Goal: Check status: Check status

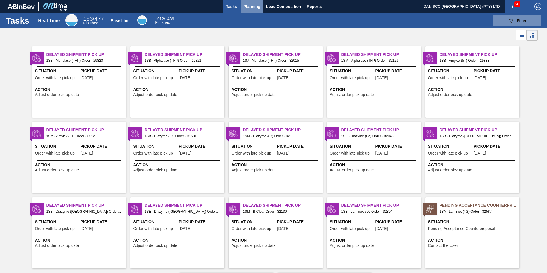
click at [249, 5] on span "Planning" at bounding box center [251, 6] width 17 height 7
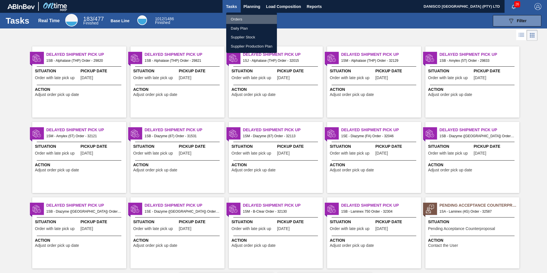
click at [242, 18] on li "Orders" at bounding box center [251, 19] width 51 height 9
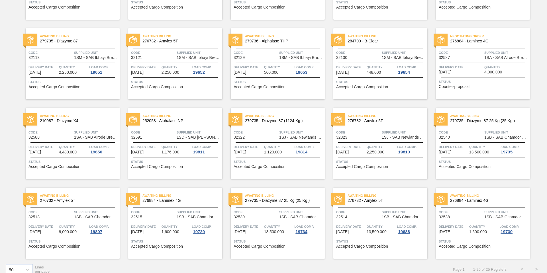
scroll to position [190, 0]
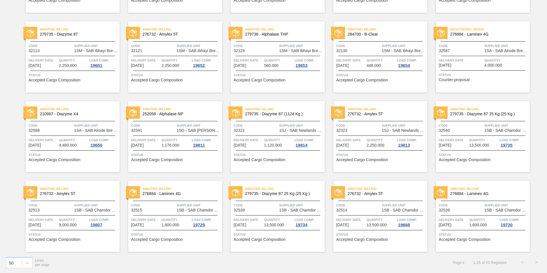
click at [273, 205] on span "Code" at bounding box center [255, 205] width 44 height 6
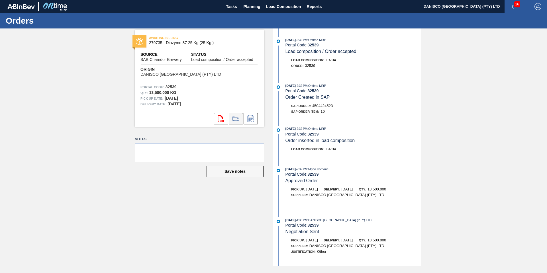
click at [234, 120] on icon at bounding box center [235, 118] width 9 height 7
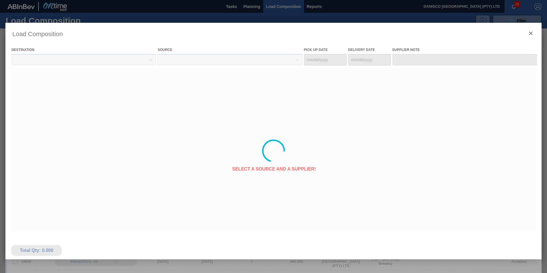
type Date "[DATE]"
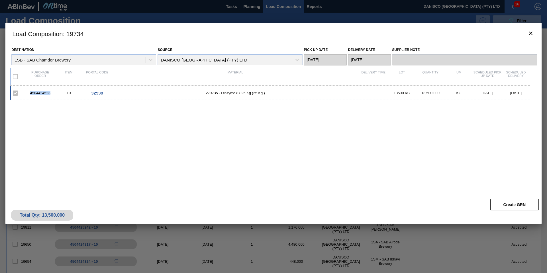
drag, startPoint x: 43, startPoint y: 93, endPoint x: 38, endPoint y: 93, distance: 4.6
click at [22, 93] on div "4504424523 10 32539 279735 - Diazyme 87 25 Kg (25 Kg ) 13500 KG 13,500.000 KG […" at bounding box center [270, 93] width 520 height 14
copy div "4504424523"
click at [532, 37] on span "botão de ícone" at bounding box center [530, 33] width 7 height 7
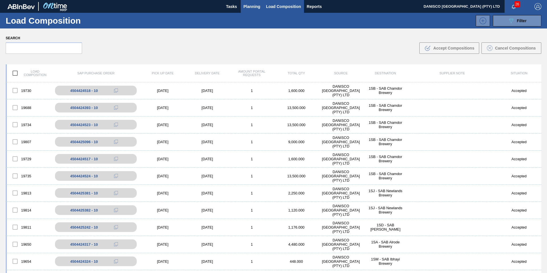
click at [253, 4] on span "Planning" at bounding box center [251, 6] width 17 height 7
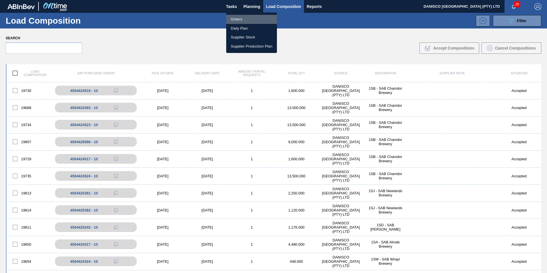
click at [238, 18] on li "Orders" at bounding box center [251, 19] width 51 height 9
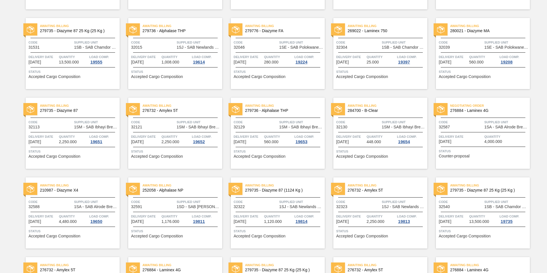
scroll to position [142, 0]
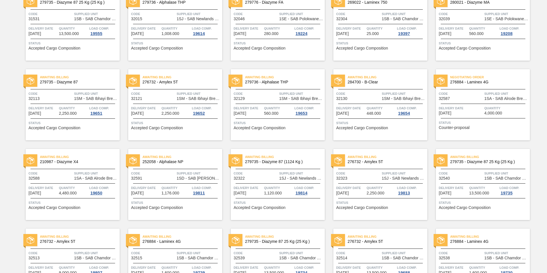
click at [470, 188] on span "Quantity" at bounding box center [483, 188] width 29 height 6
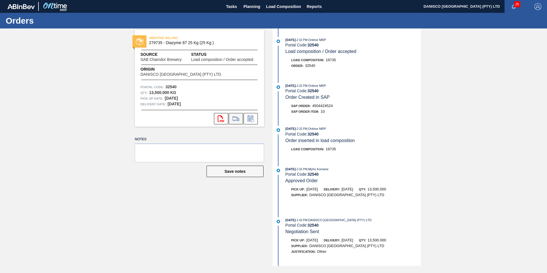
click at [237, 119] on icon at bounding box center [235, 118] width 9 height 7
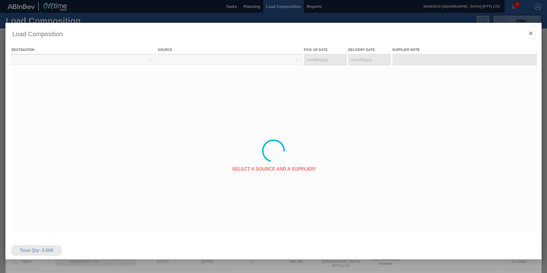
type Date "[DATE]"
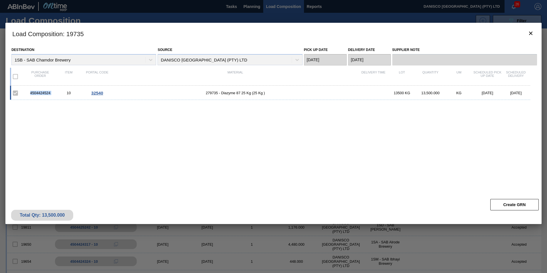
drag, startPoint x: 59, startPoint y: 93, endPoint x: 20, endPoint y: 93, distance: 39.6
click at [20, 93] on div "4504424524 10 32540 279735 - Diazyme 87 25 Kg (25 Kg ) 13500 KG 13,500.000 KG […" at bounding box center [270, 93] width 520 height 14
copy div "4504424524"
click at [530, 33] on icon "botão de ícone" at bounding box center [530, 33] width 3 height 3
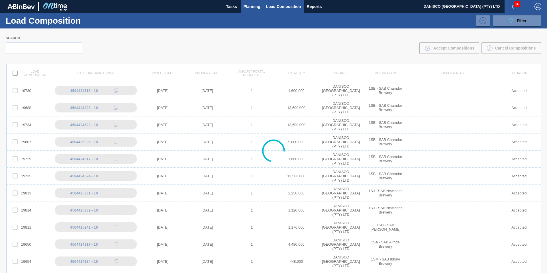
click at [247, 4] on span "Planning" at bounding box center [251, 6] width 17 height 7
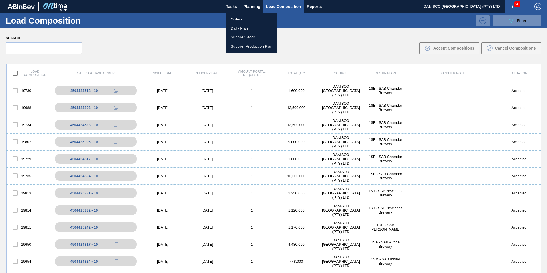
click at [236, 19] on li "Orders" at bounding box center [251, 19] width 51 height 9
